Goal: Transaction & Acquisition: Download file/media

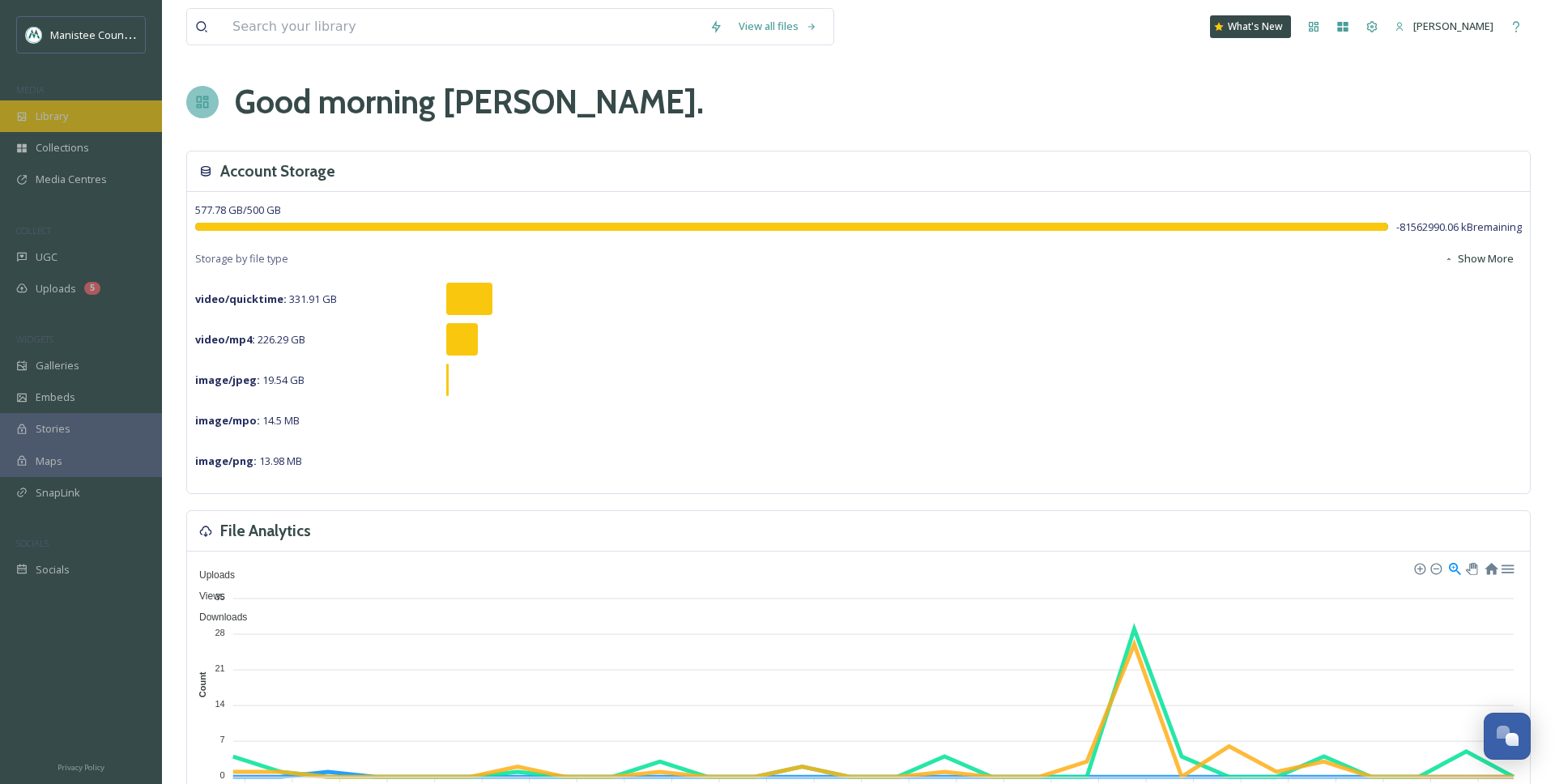
click at [25, 120] on icon at bounding box center [22, 117] width 12 height 12
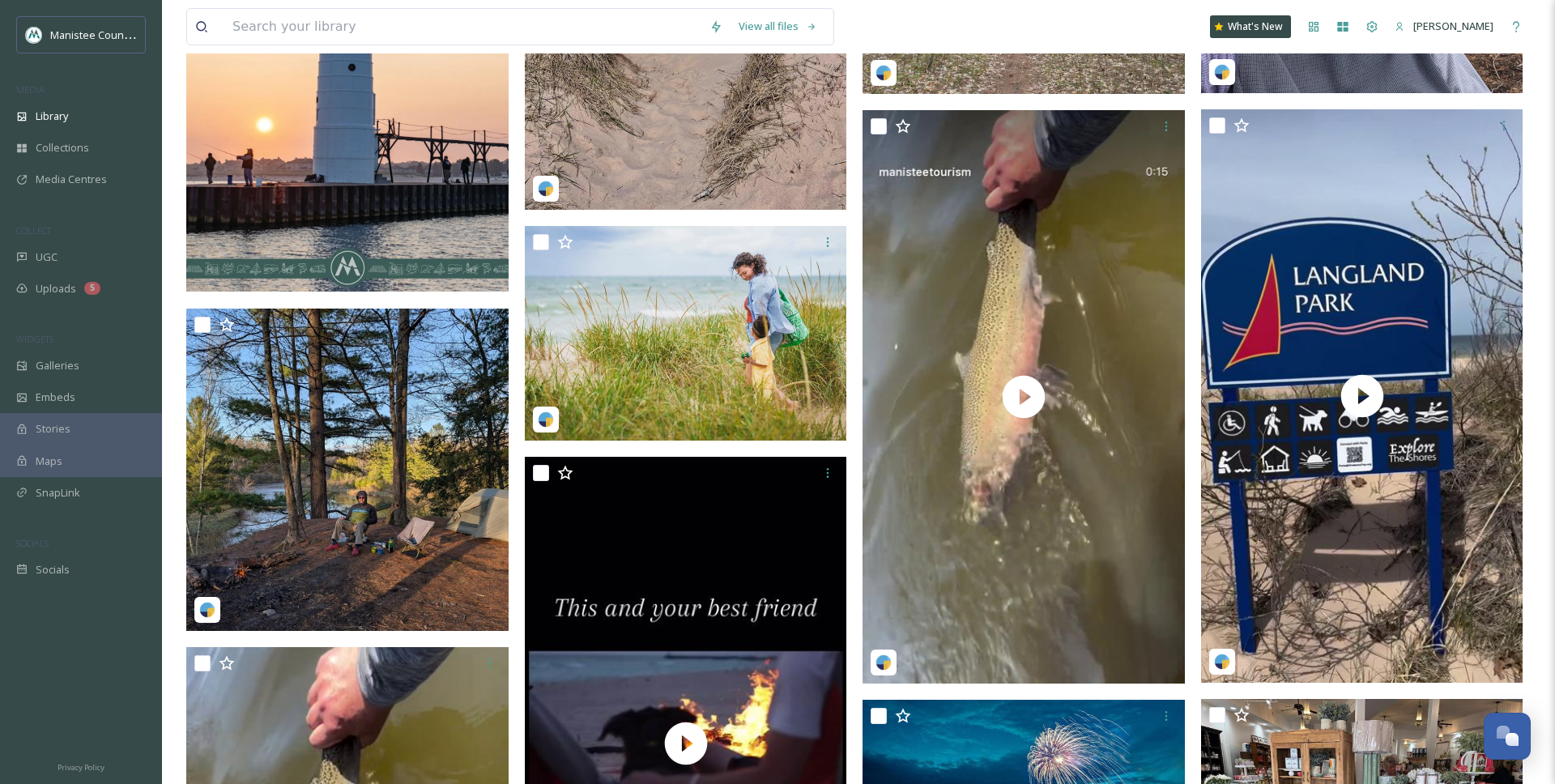
scroll to position [3343, 0]
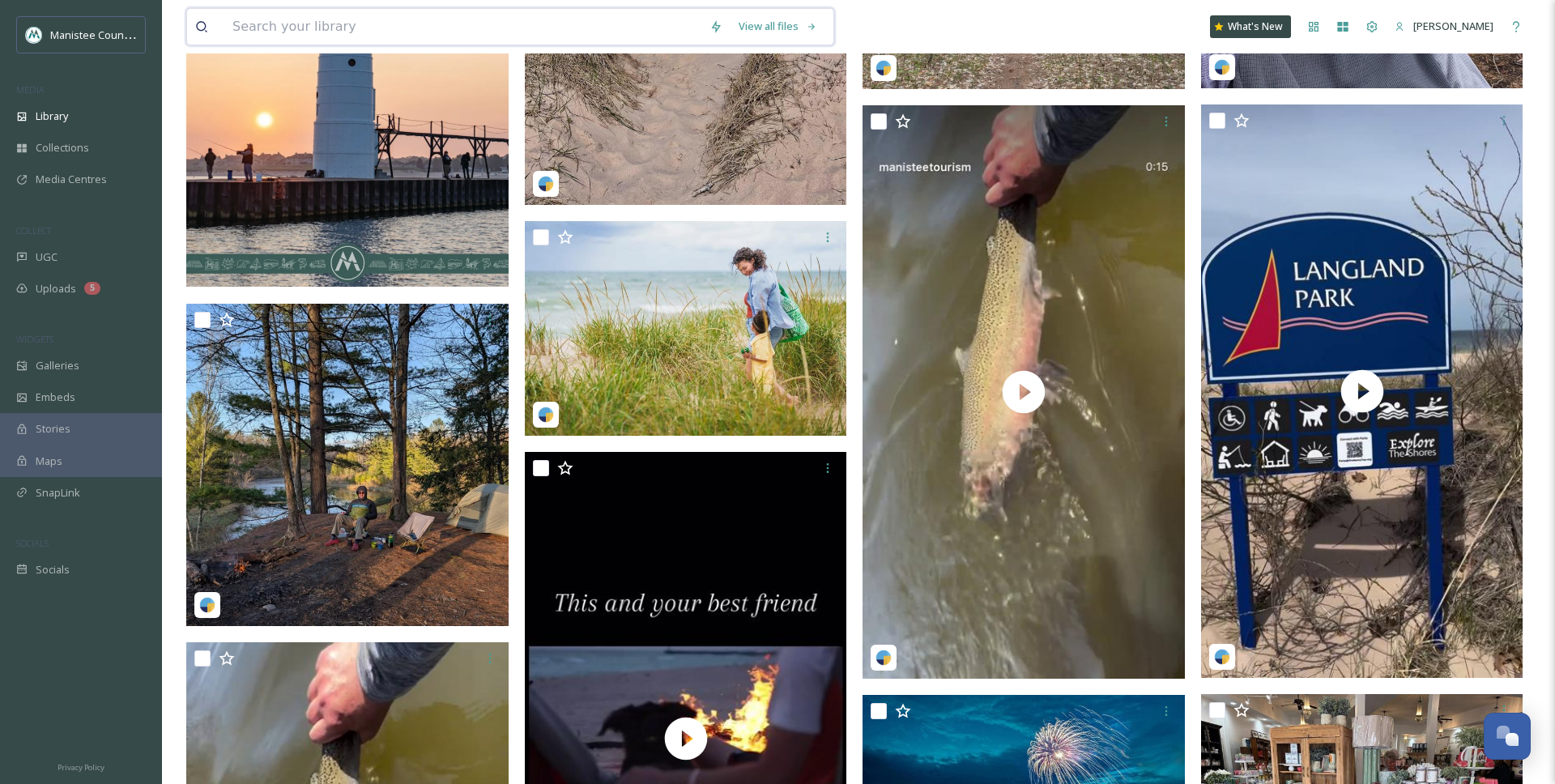
click at [666, 26] on input at bounding box center [463, 27] width 477 height 35
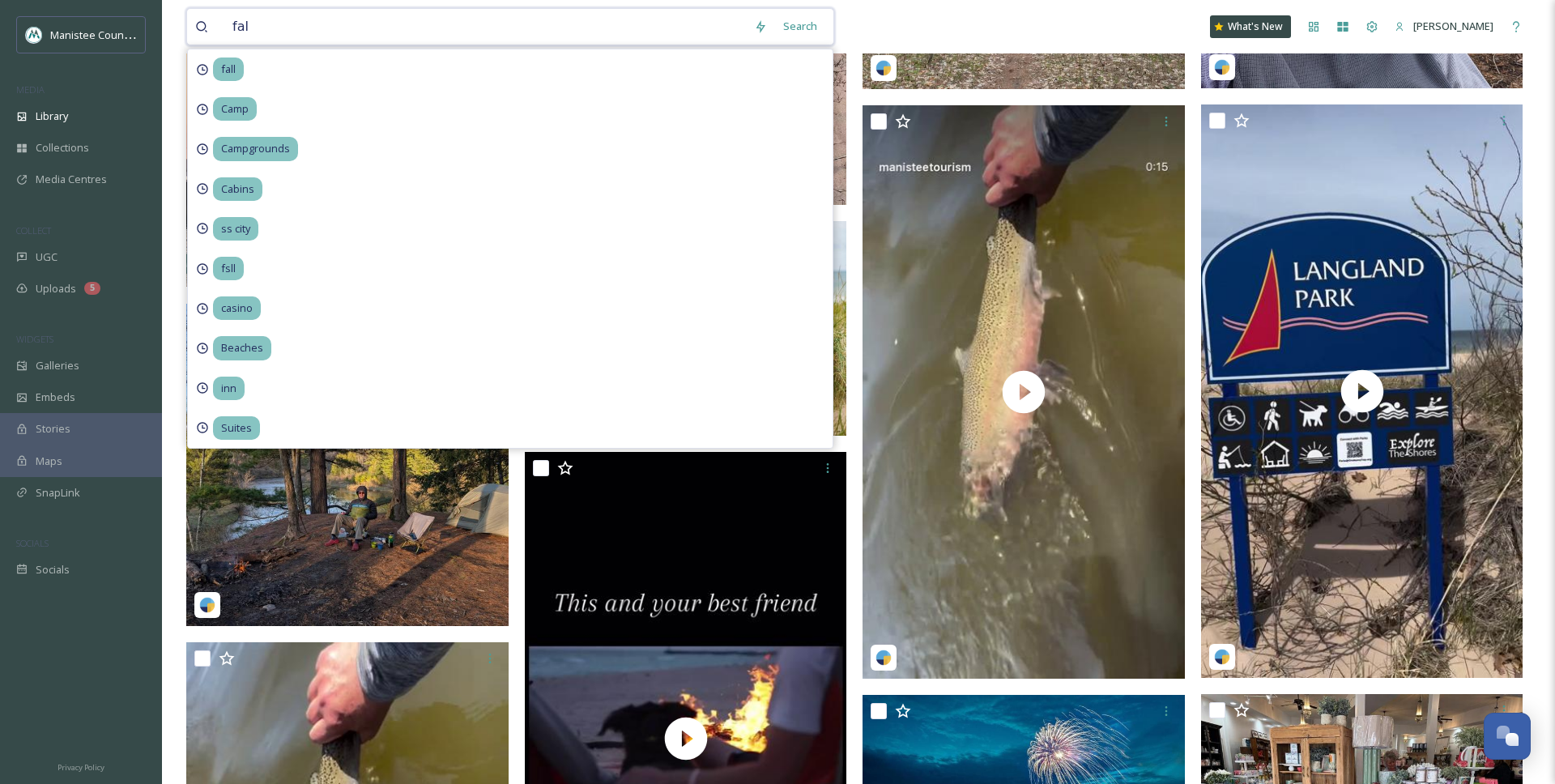
type input "fall"
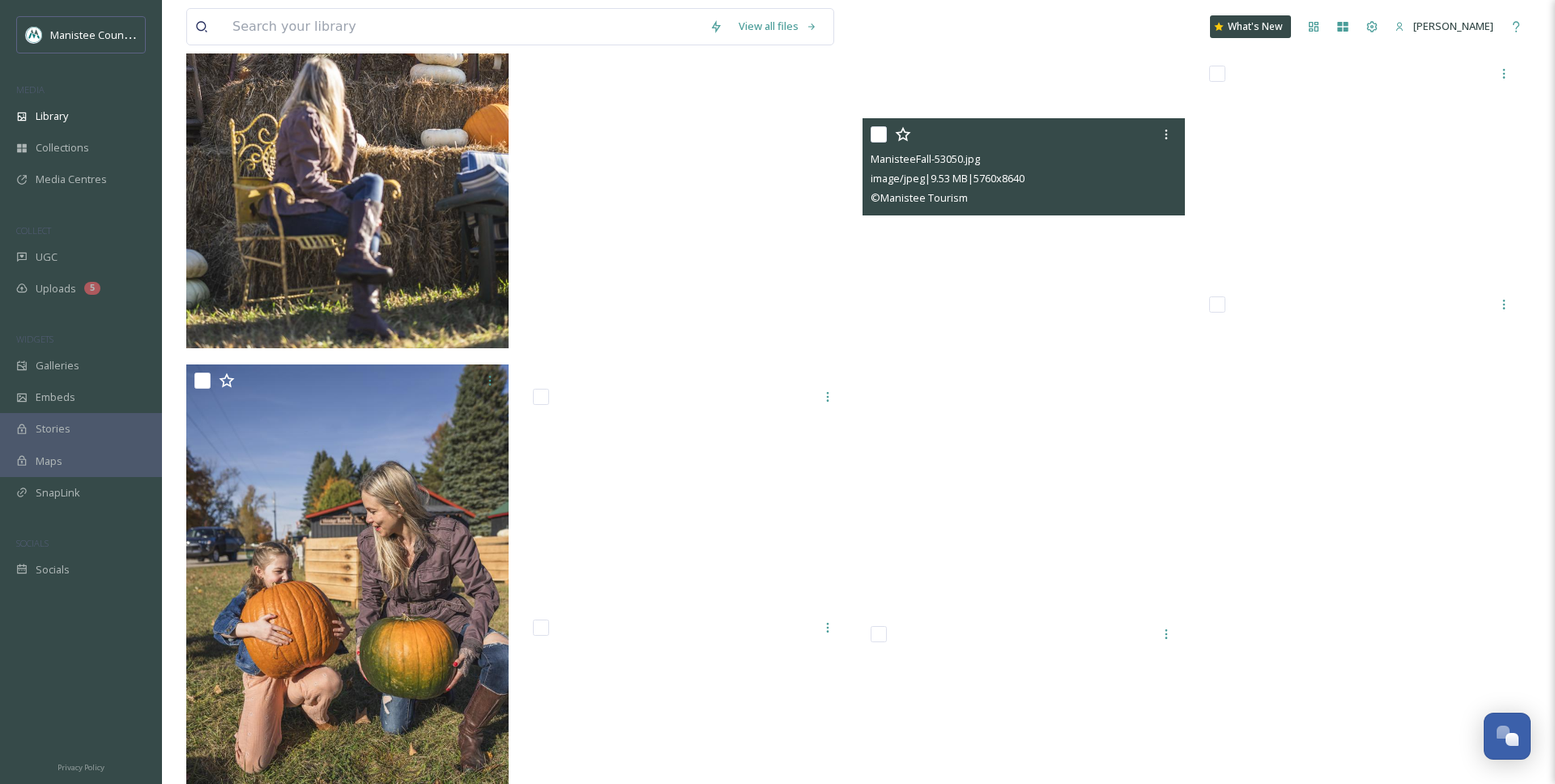
scroll to position [12587, 0]
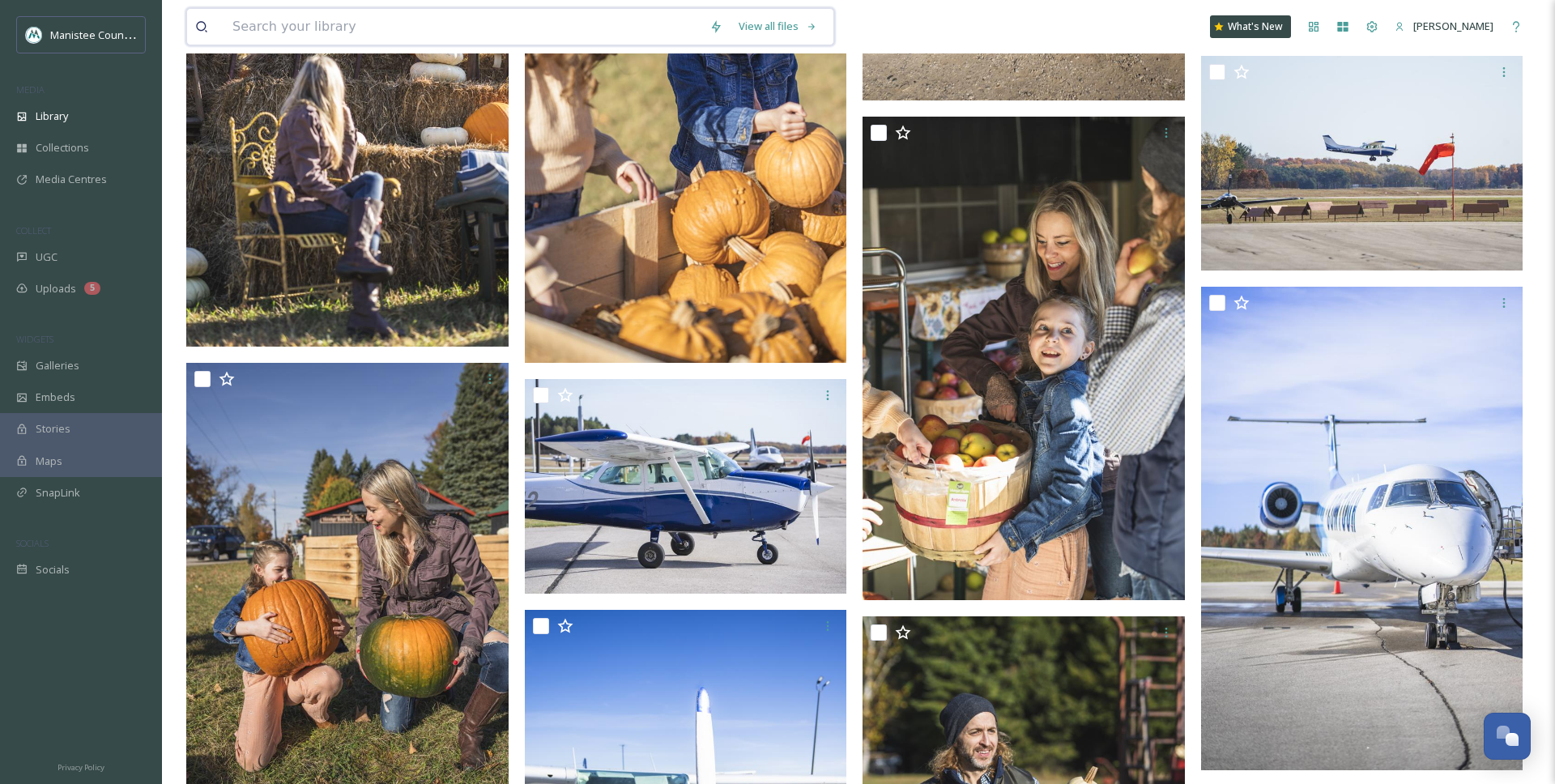
click at [426, 17] on input at bounding box center [463, 27] width 477 height 35
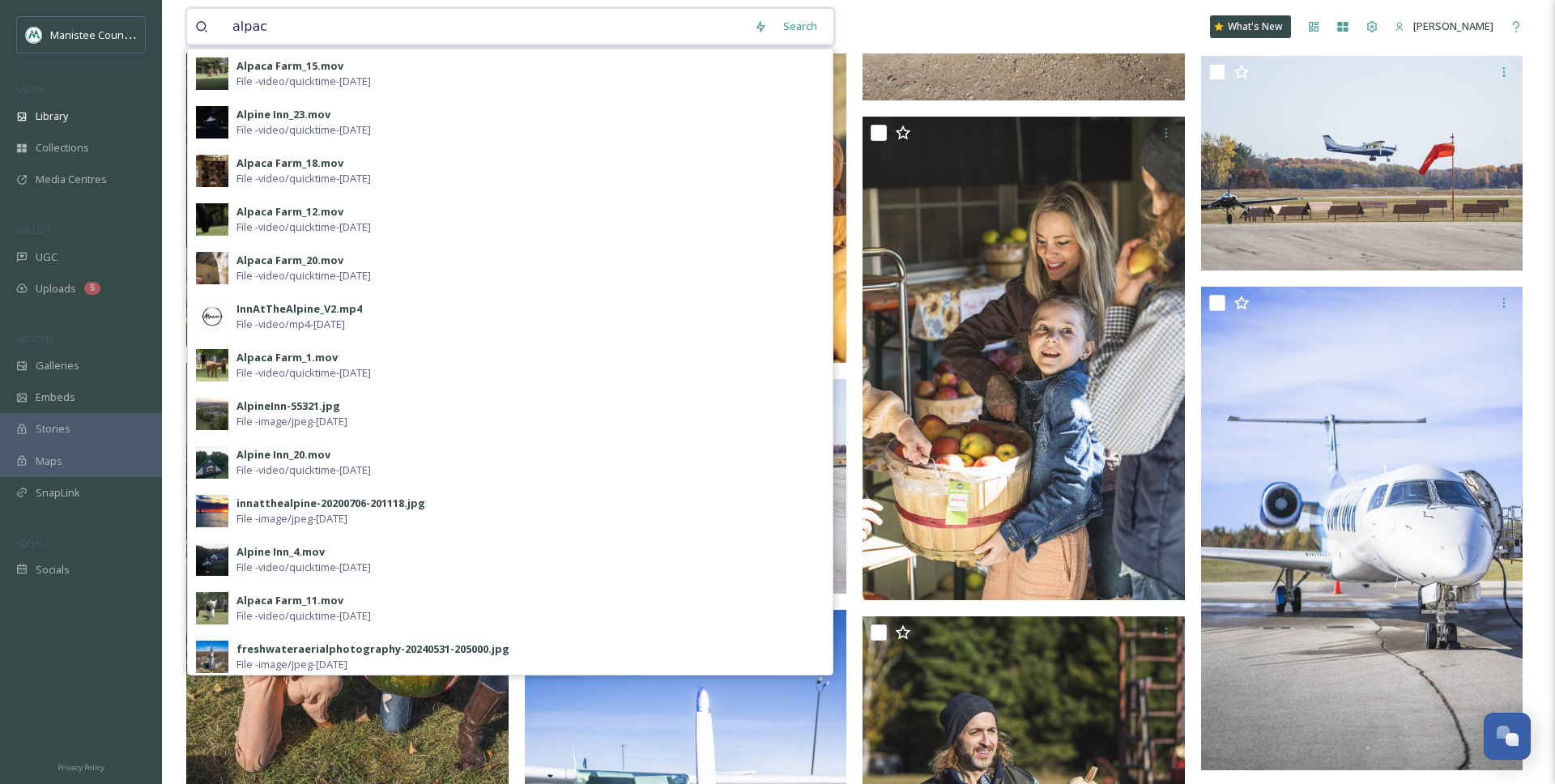
type input "alpaca"
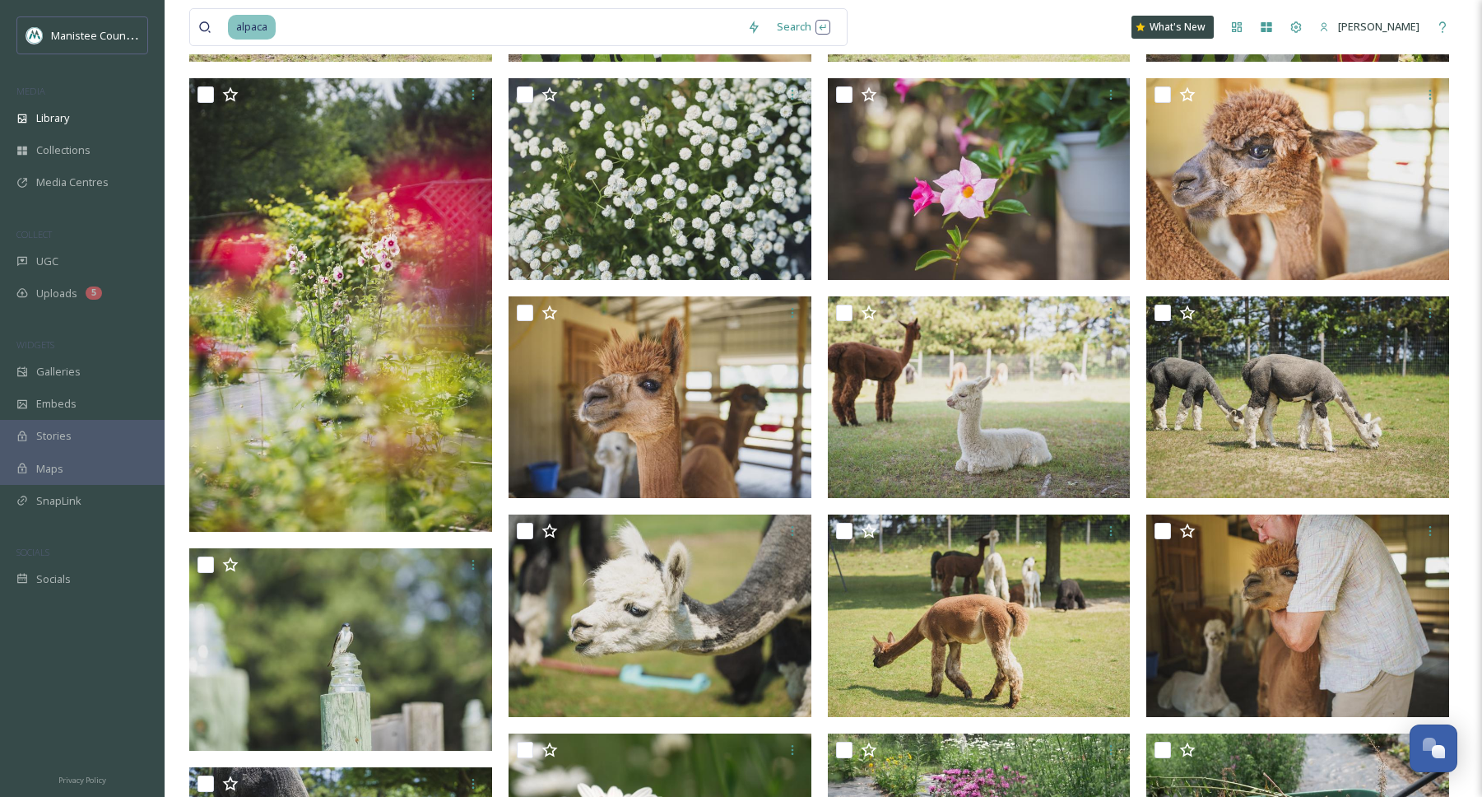
scroll to position [514, 0]
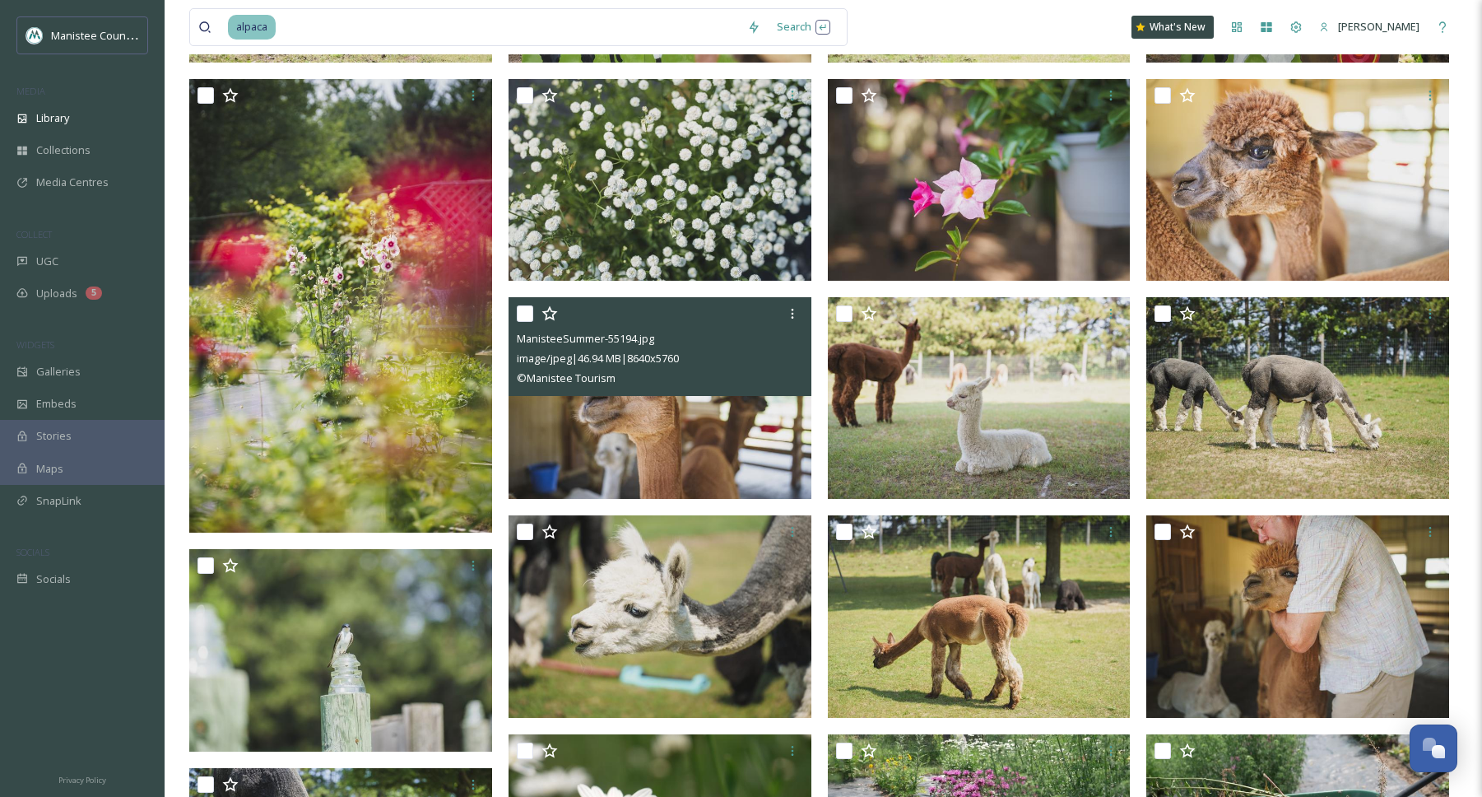
click at [712, 434] on img at bounding box center [660, 398] width 303 height 202
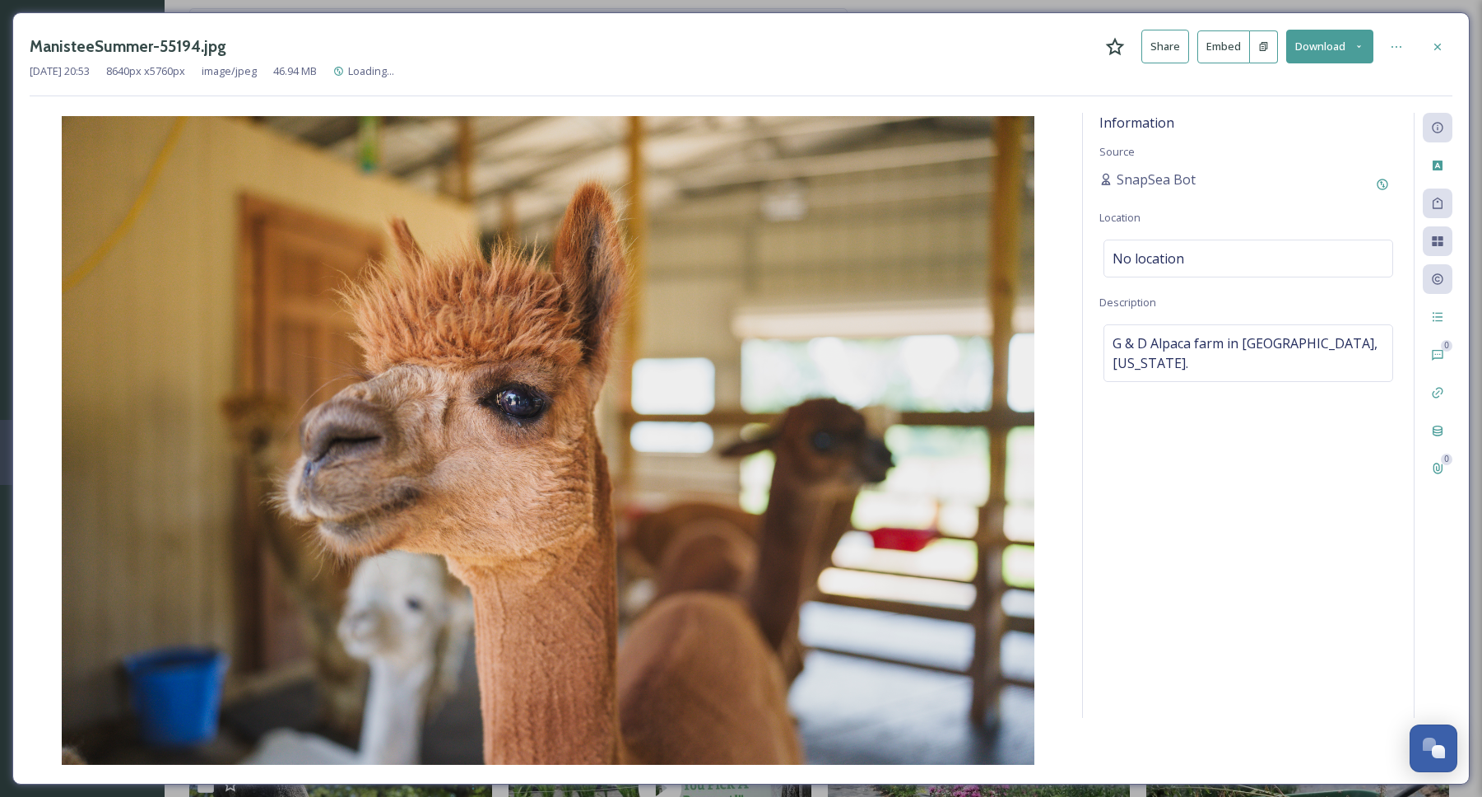
click at [1327, 53] on button "Download" at bounding box center [1329, 47] width 87 height 34
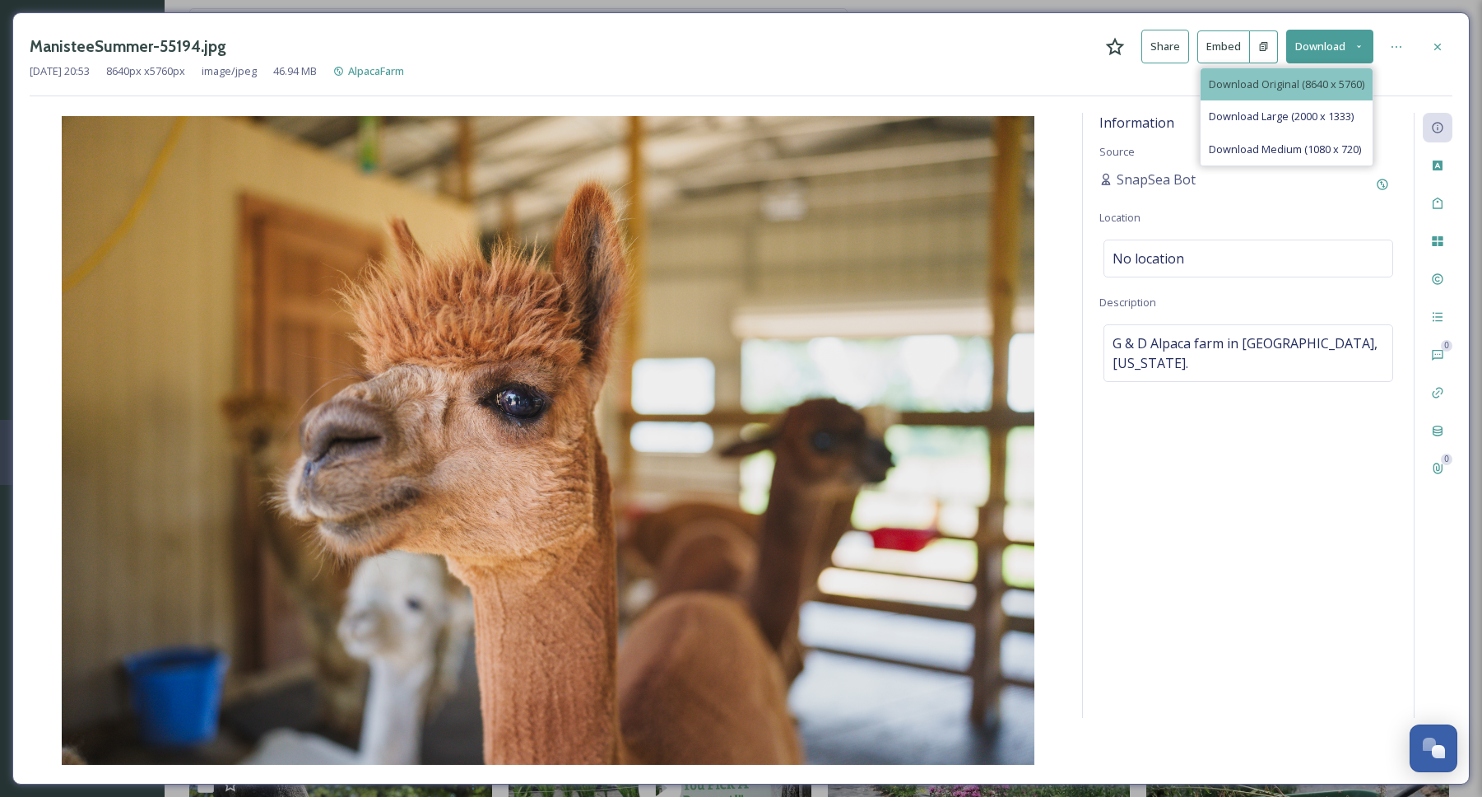
click at [1293, 84] on span "Download Original (8640 x 5760)" at bounding box center [1287, 85] width 156 height 16
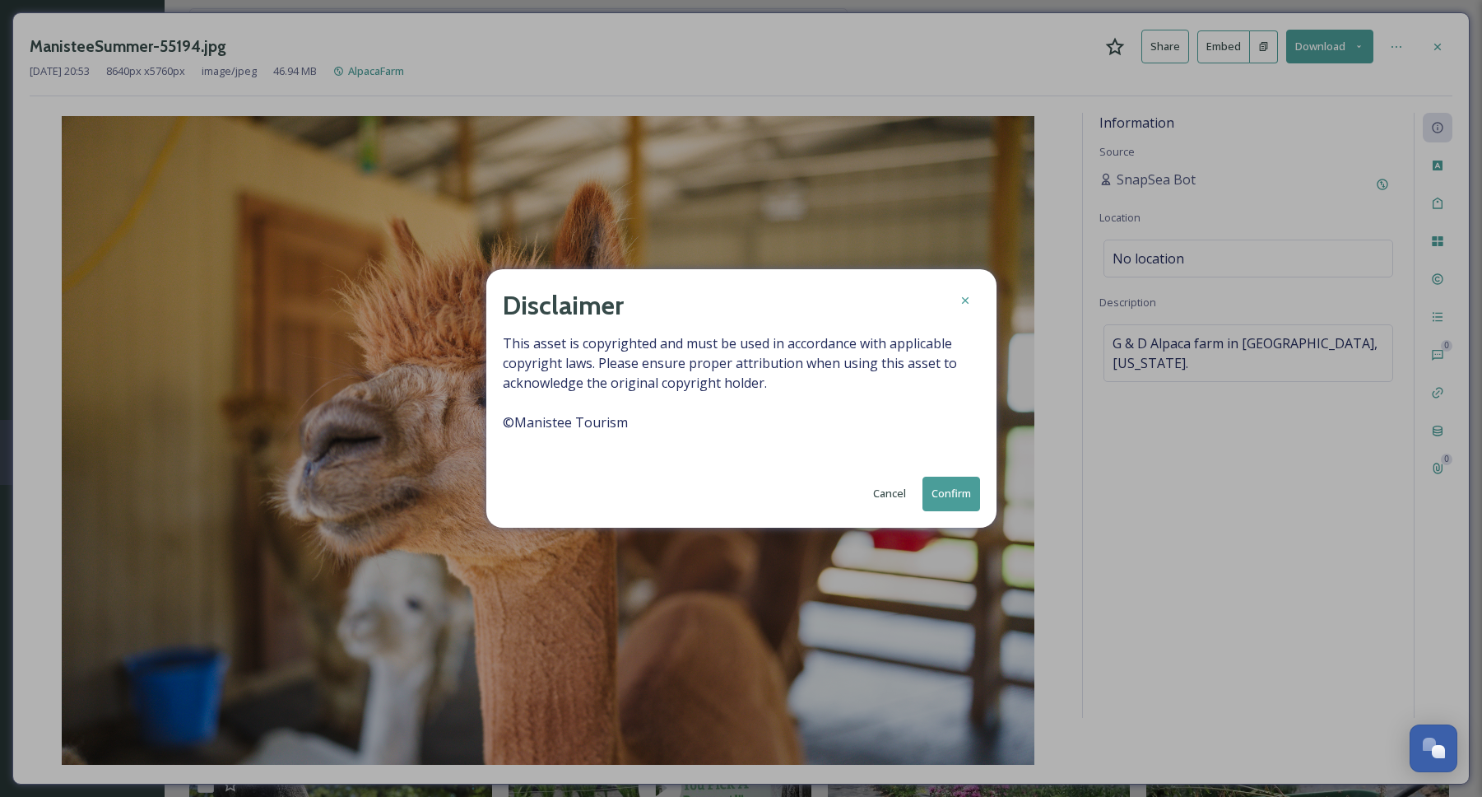
click at [943, 499] on button "Confirm" at bounding box center [951, 493] width 58 height 34
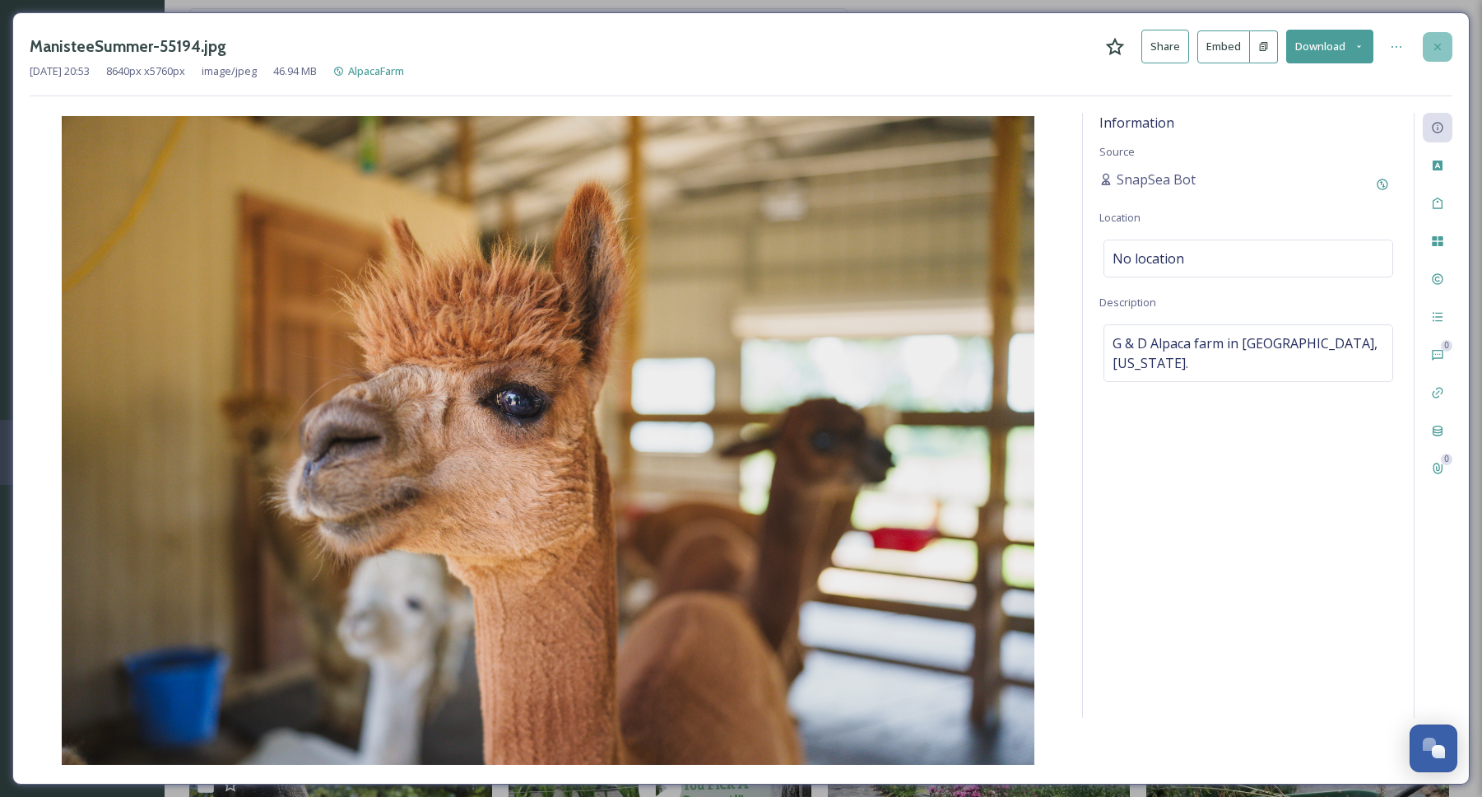
click at [1438, 45] on icon at bounding box center [1437, 46] width 7 height 7
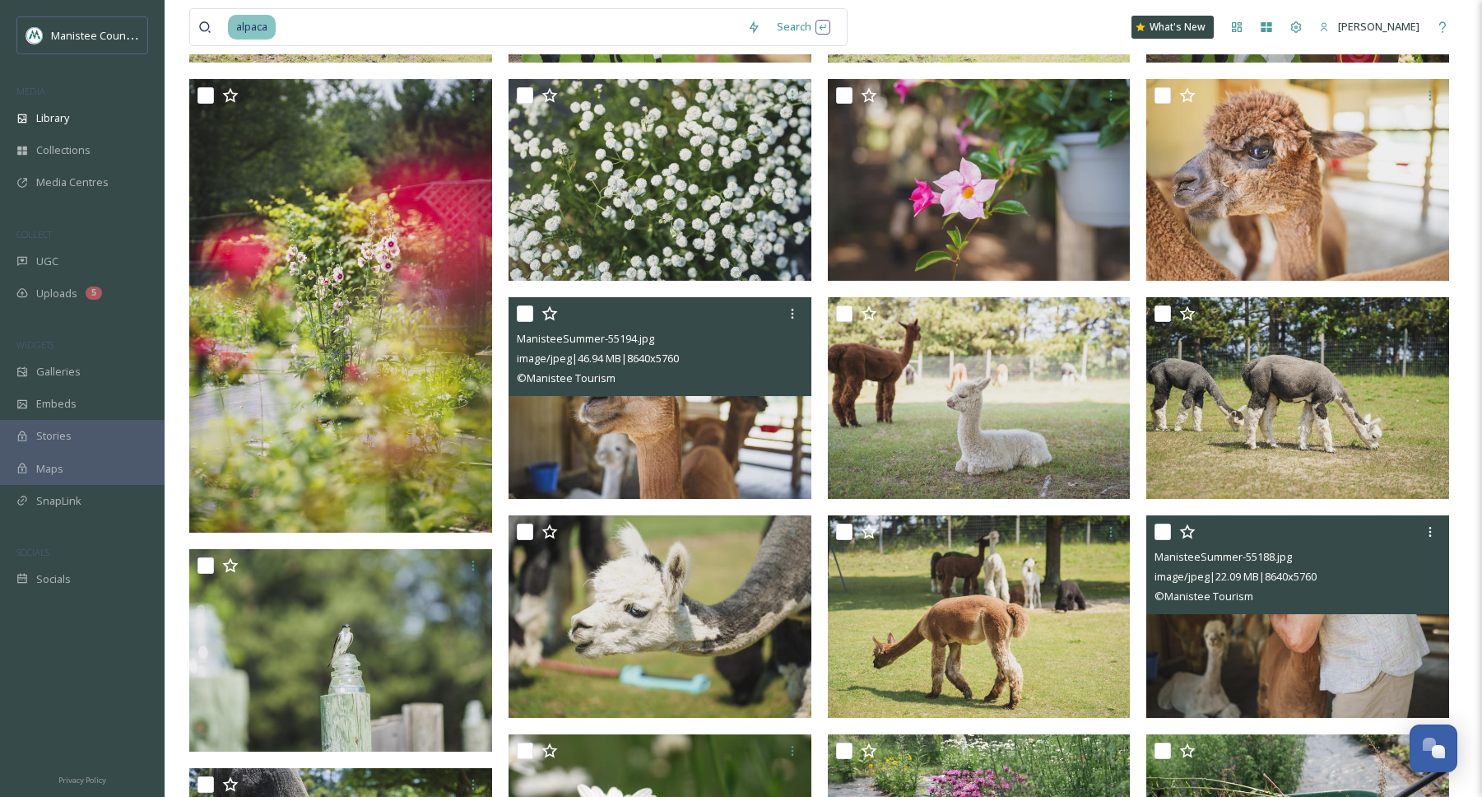
click at [1284, 648] on img at bounding box center [1297, 616] width 303 height 202
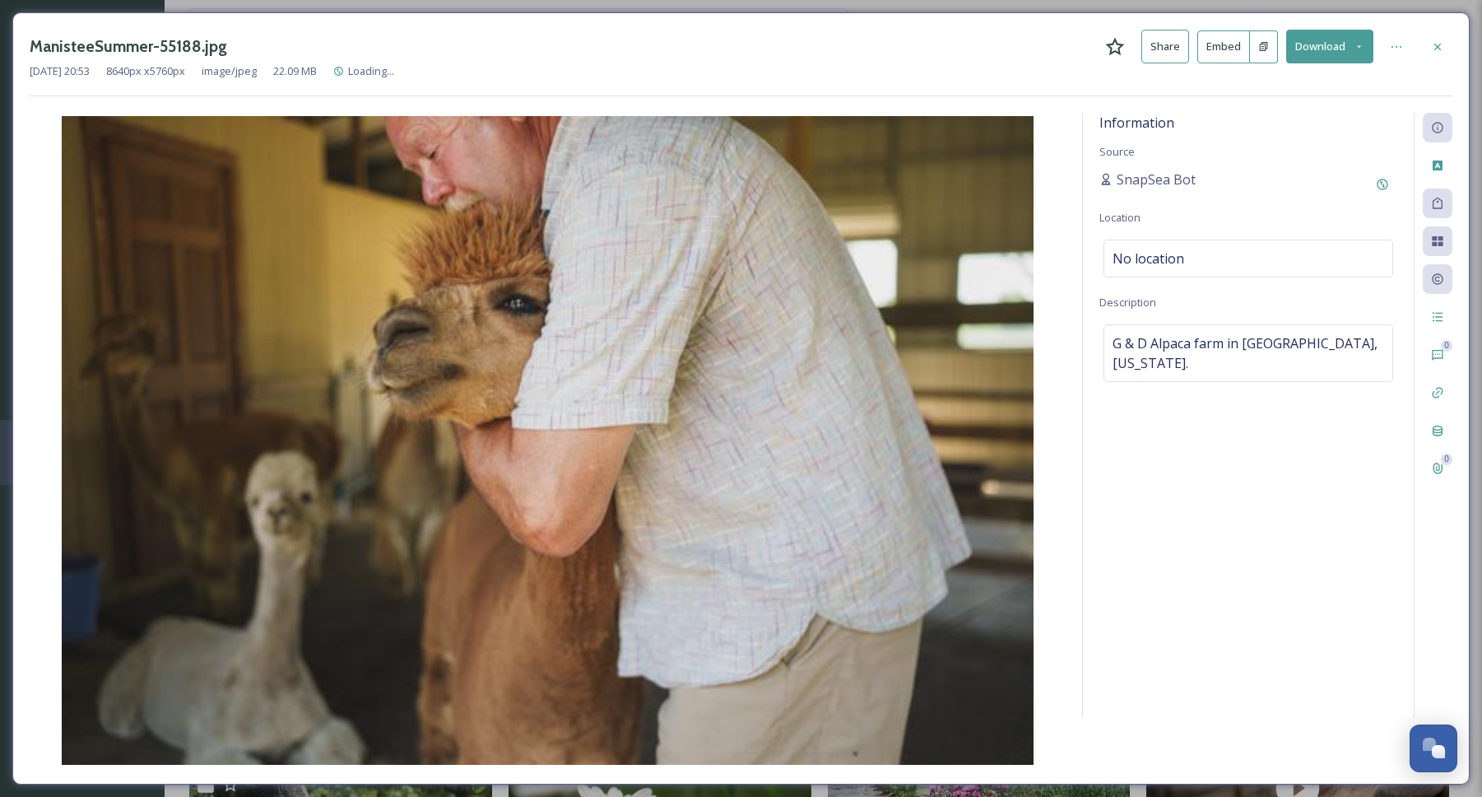
click at [1324, 44] on button "Download" at bounding box center [1329, 47] width 87 height 34
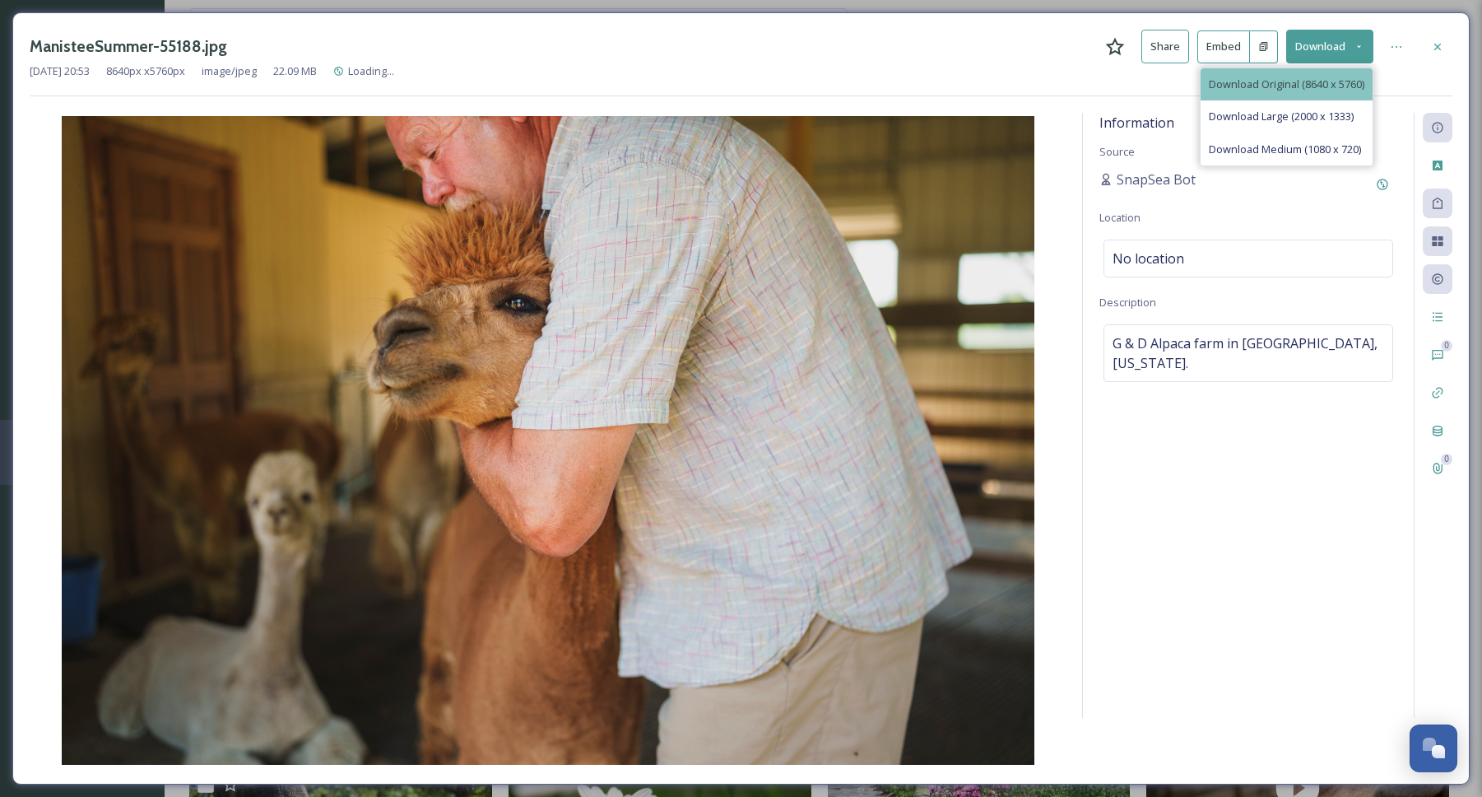
click at [1279, 86] on span "Download Original (8640 x 5760)" at bounding box center [1287, 85] width 156 height 16
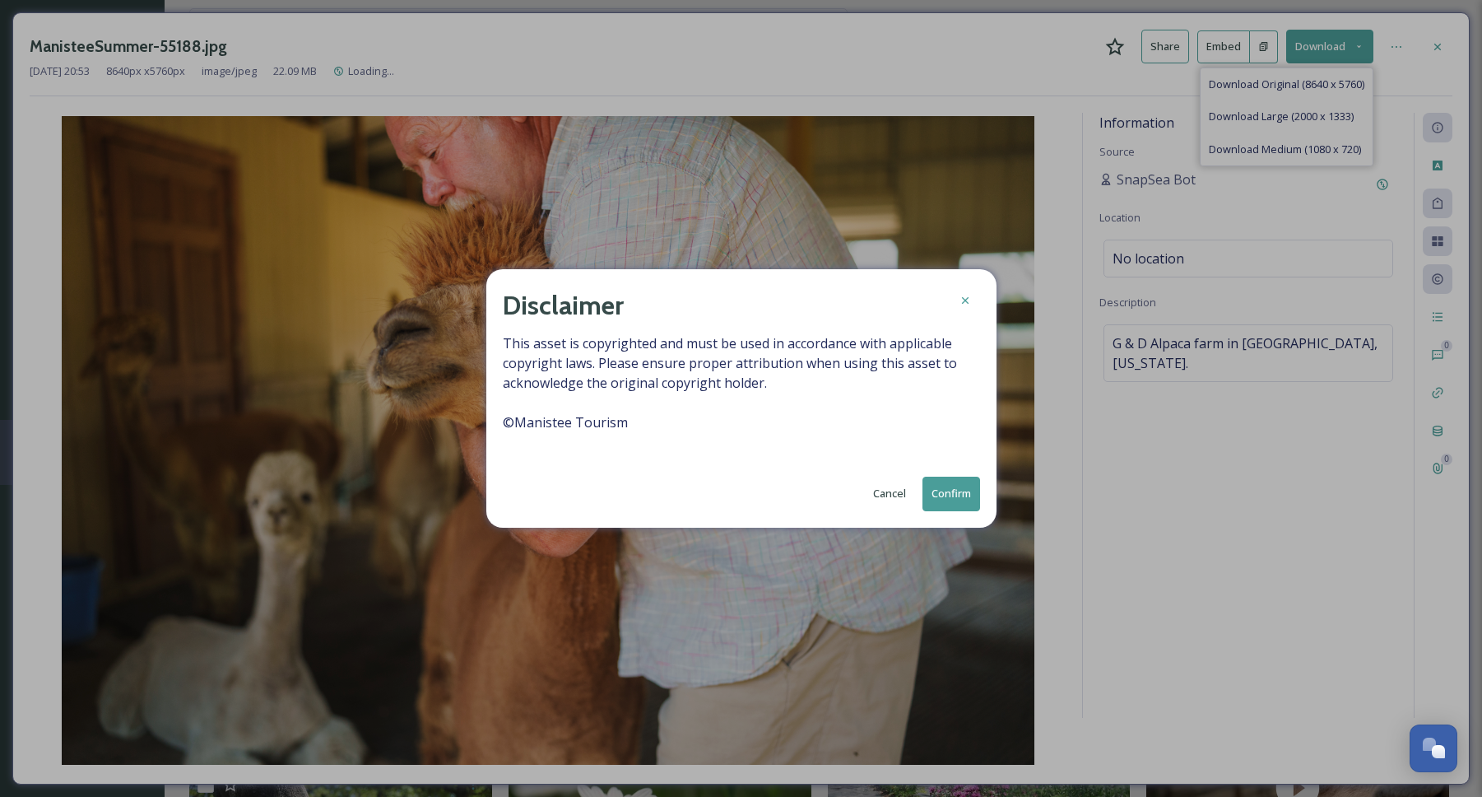
click at [959, 485] on button "Confirm" at bounding box center [951, 493] width 58 height 34
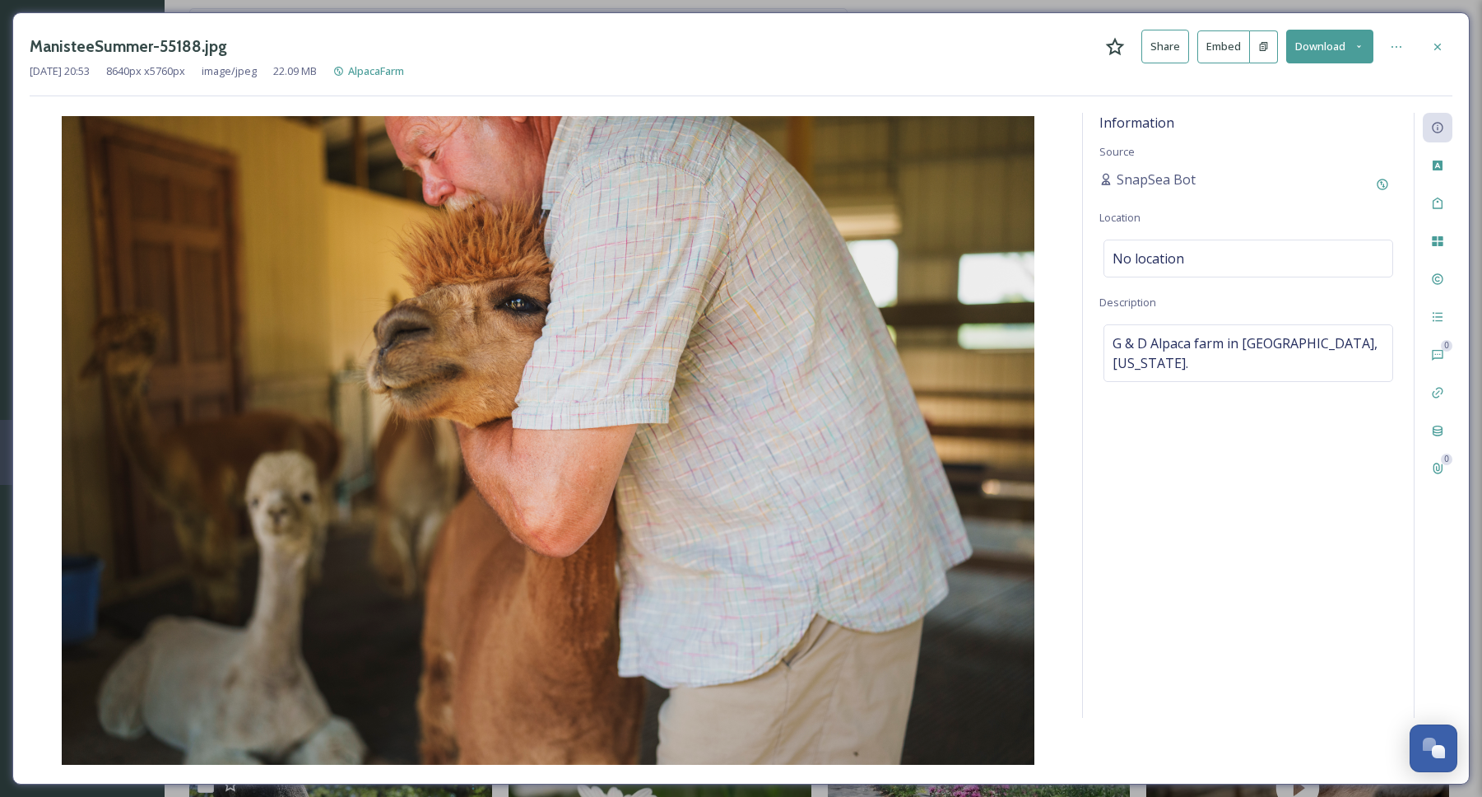
drag, startPoint x: 1444, startPoint y: 49, endPoint x: 1210, endPoint y: 5, distance: 238.7
click at [1442, 49] on div at bounding box center [1438, 47] width 30 height 30
